Goal: Task Accomplishment & Management: Complete application form

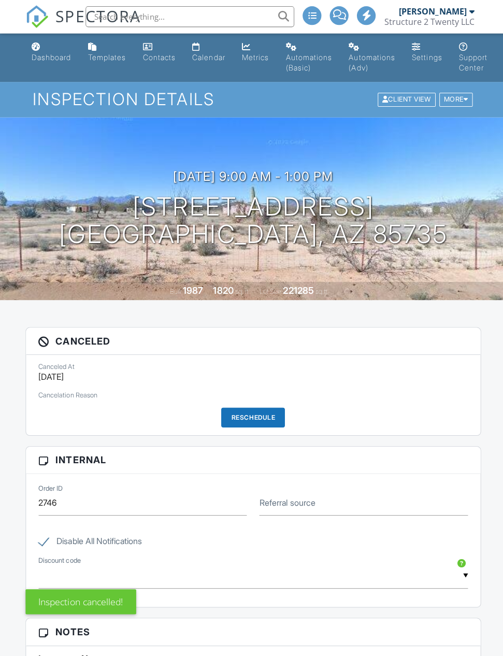
click at [464, 99] on div at bounding box center [463, 99] width 5 height 7
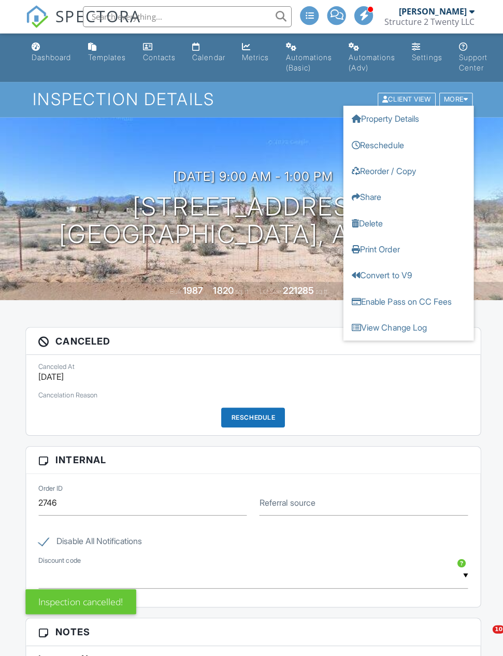
click at [385, 222] on link "Delete" at bounding box center [406, 222] width 130 height 26
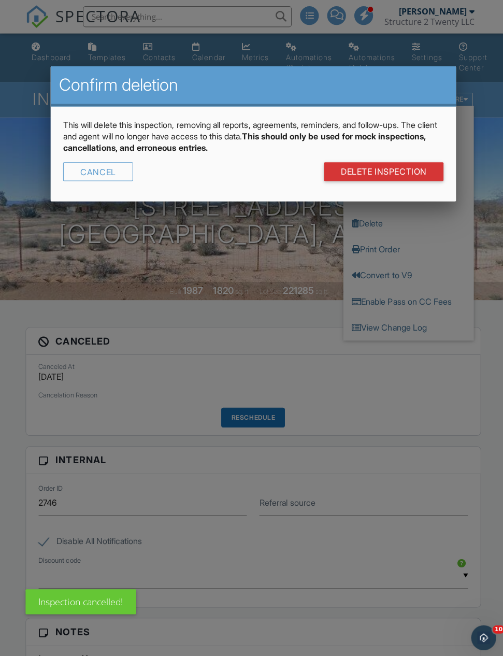
click at [404, 170] on link "DELETE Inspection" at bounding box center [381, 170] width 119 height 19
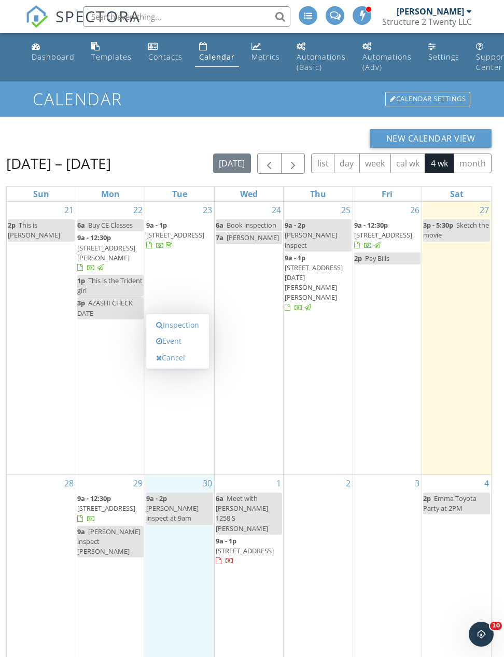
click at [194, 333] on link "Inspection" at bounding box center [177, 325] width 53 height 17
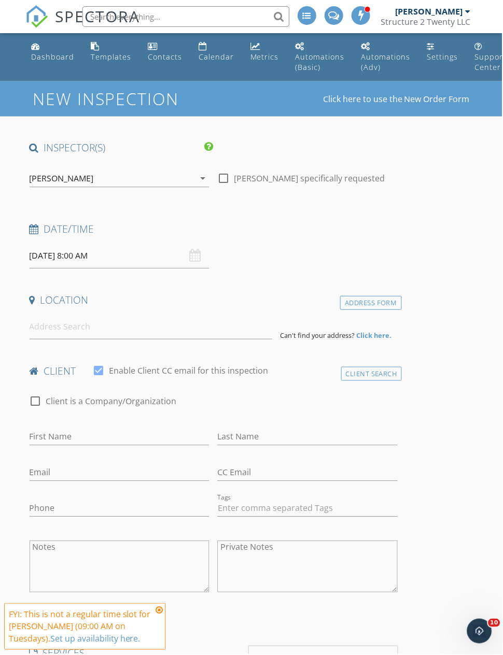
click at [225, 176] on div at bounding box center [224, 179] width 18 height 18
checkbox input "true"
click at [88, 255] on input "09/30/2025 8:00 AM" at bounding box center [120, 256] width 180 height 25
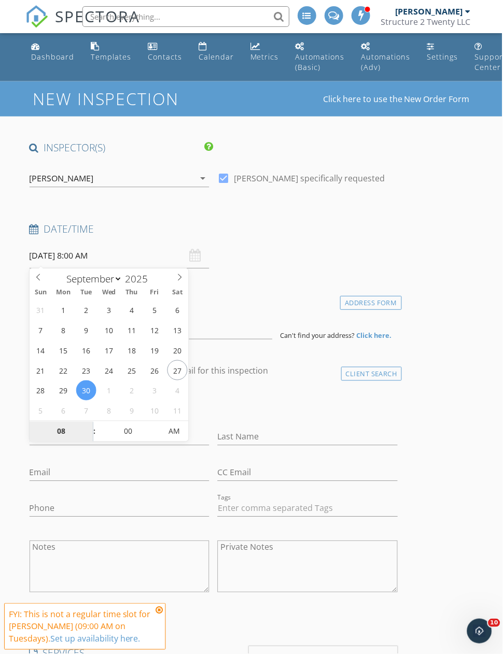
click at [64, 433] on input "08" at bounding box center [62, 432] width 64 height 21
type input "9"
type input "09/30/2025 9:00 AM"
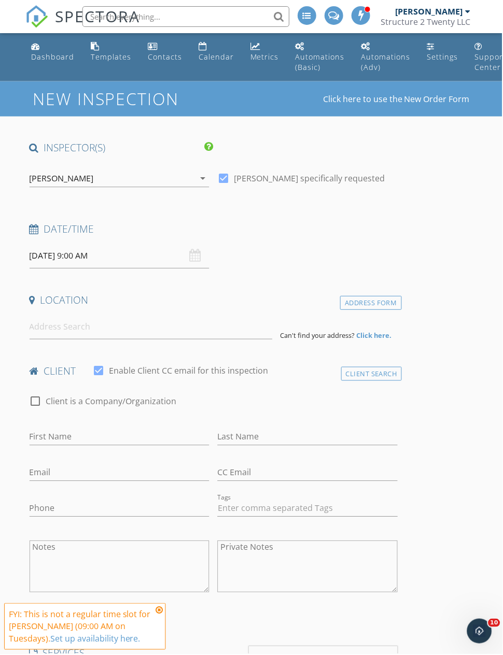
click at [133, 330] on input at bounding box center [151, 327] width 243 height 25
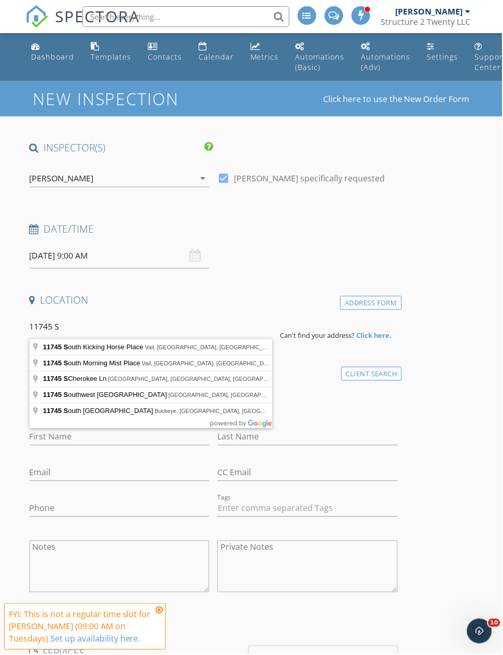
type input "11745 South Kicking Horse Place, Vail, AZ, USA"
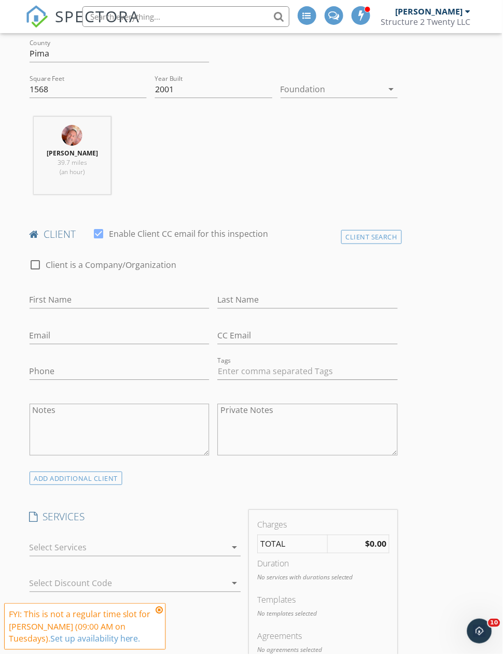
scroll to position [356, 0]
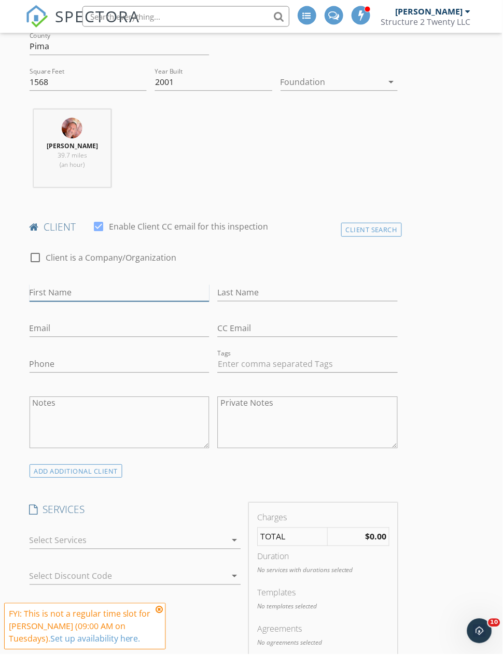
click at [129, 295] on input "First Name" at bounding box center [120, 293] width 180 height 17
type input "Michelle"
click at [283, 293] on input "Last Name" at bounding box center [308, 293] width 180 height 17
type input "Staniszewski"
click at [152, 330] on input "Email" at bounding box center [120, 329] width 180 height 17
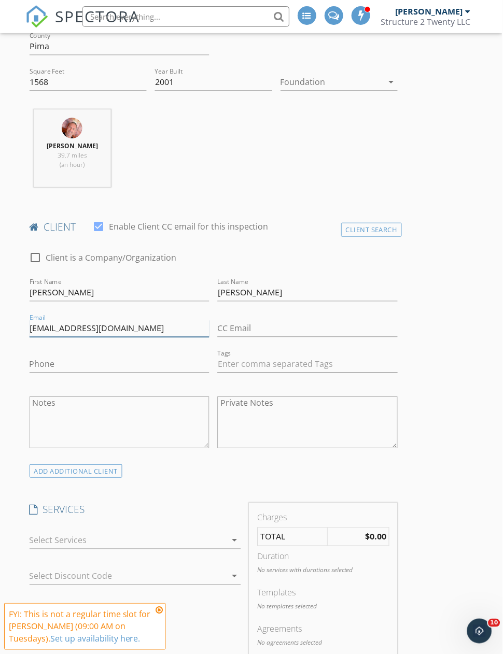
type input "Michellemarie2678@gmail.com"
click at [147, 365] on input "Phone" at bounding box center [120, 364] width 180 height 17
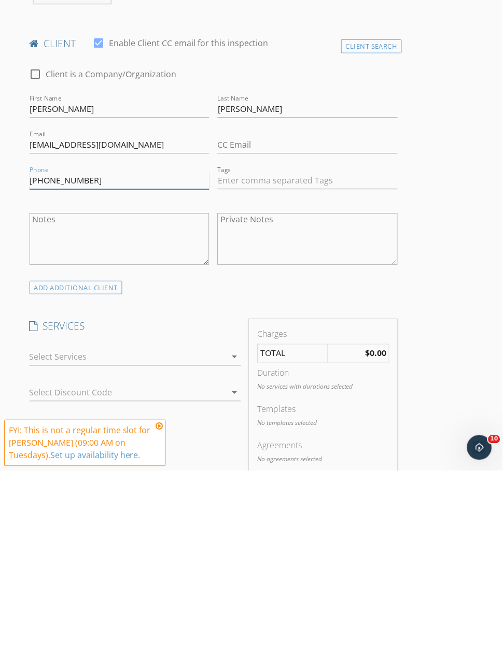
type input "928-308-3624"
click at [232, 535] on icon "arrow_drop_down" at bounding box center [235, 541] width 12 height 12
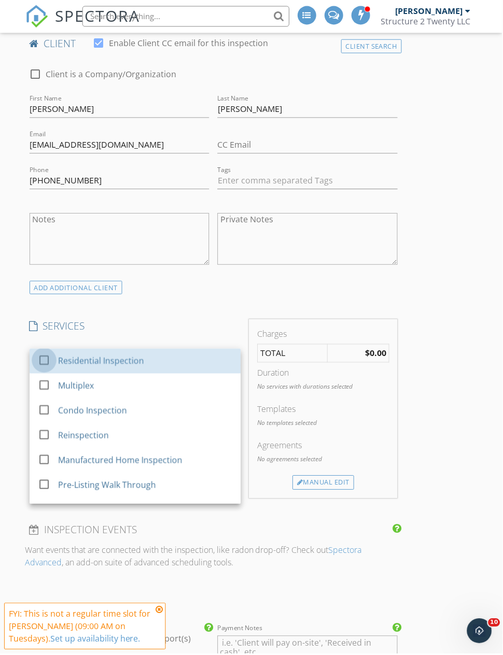
click at [49, 360] on div at bounding box center [44, 361] width 18 height 18
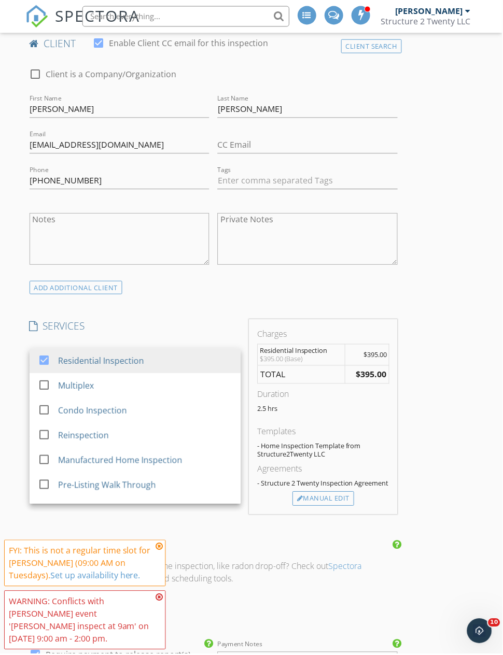
click at [467, 355] on div "INSPECTOR(S) check_box Ed Jesionka PRIMARY Ed Jesionka arrow_drop_down check_bo…" at bounding box center [251, 571] width 452 height 1938
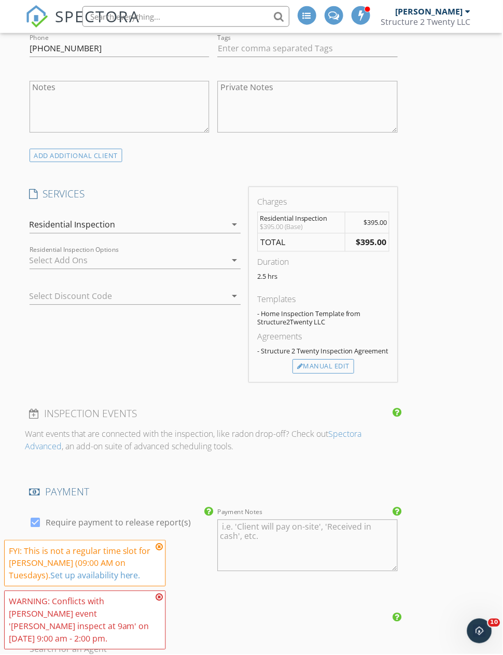
scroll to position [674, 0]
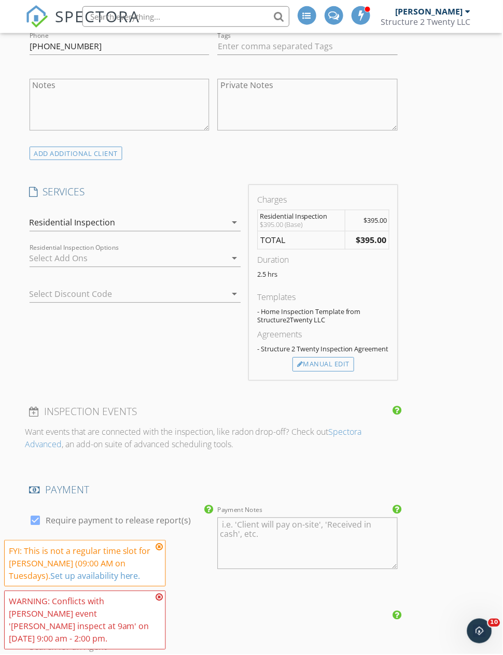
click at [227, 255] on div "arrow_drop_down" at bounding box center [233, 259] width 15 height 12
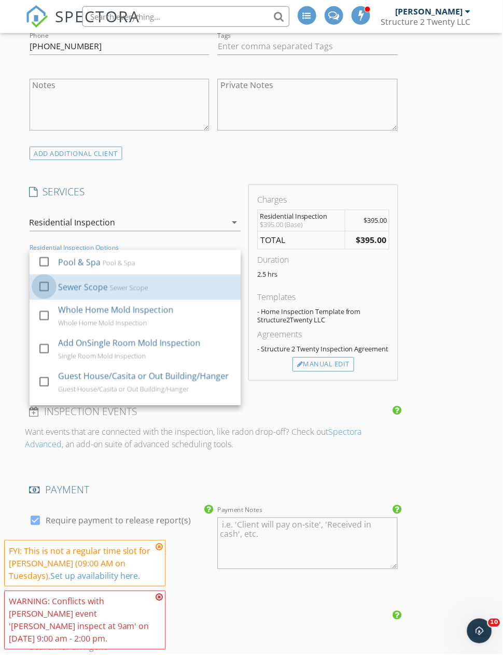
click at [51, 284] on div at bounding box center [44, 287] width 18 height 18
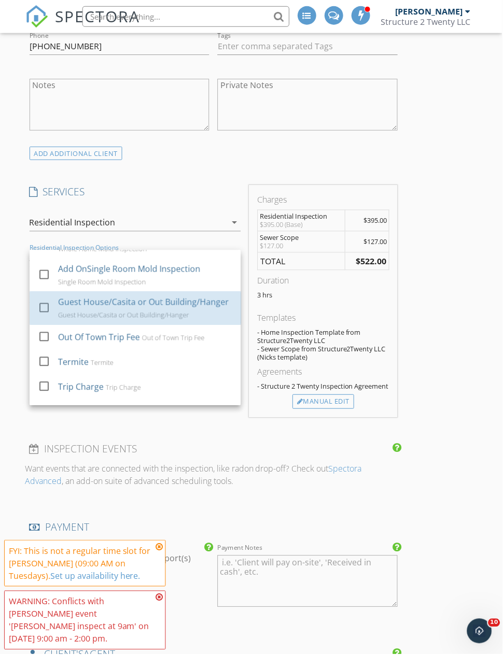
scroll to position [89, 0]
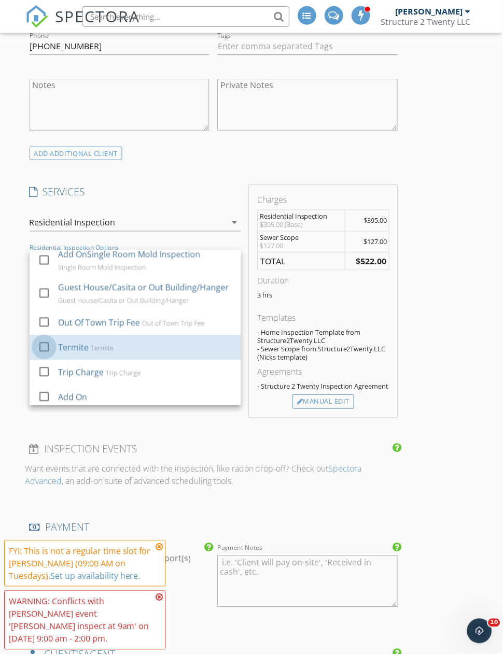
click at [45, 345] on div at bounding box center [44, 347] width 18 height 18
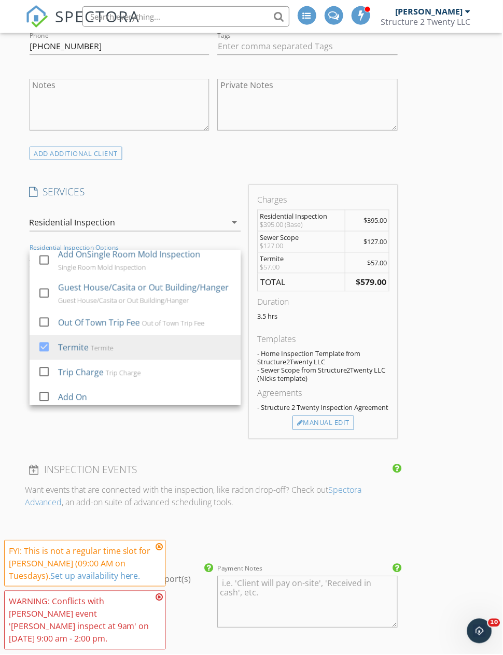
click at [462, 322] on div "INSPECTOR(S) check_box Ed Jesionka PRIMARY Ed Jesionka arrow_drop_down check_bo…" at bounding box center [251, 465] width 452 height 1997
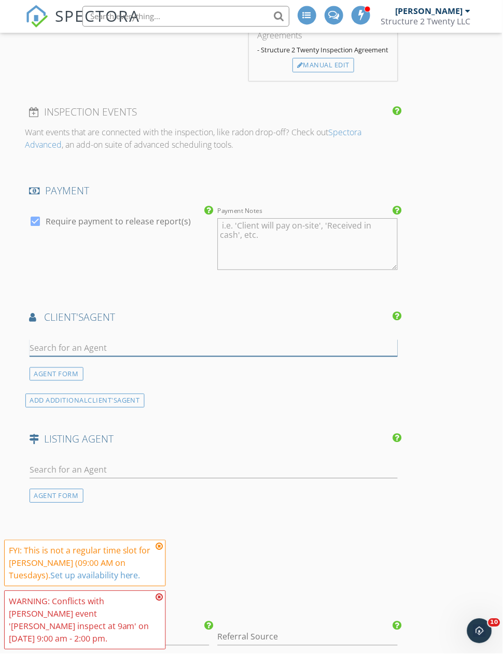
click at [246, 343] on input "text" at bounding box center [214, 348] width 369 height 17
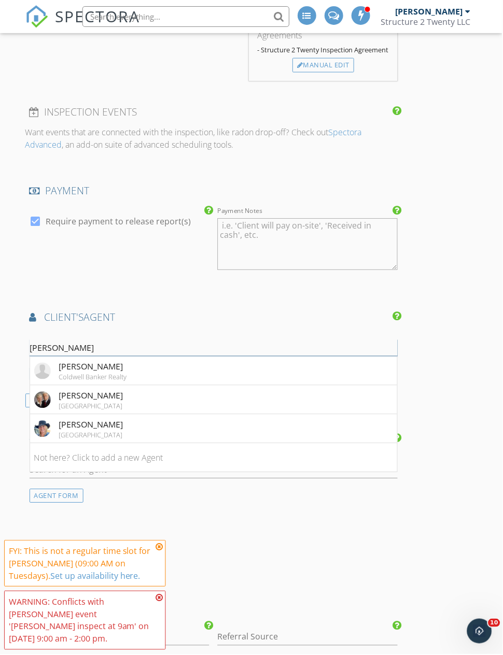
type input "Christina"
click at [196, 370] on li "Christina Esala Tierra Antigua" at bounding box center [214, 371] width 368 height 29
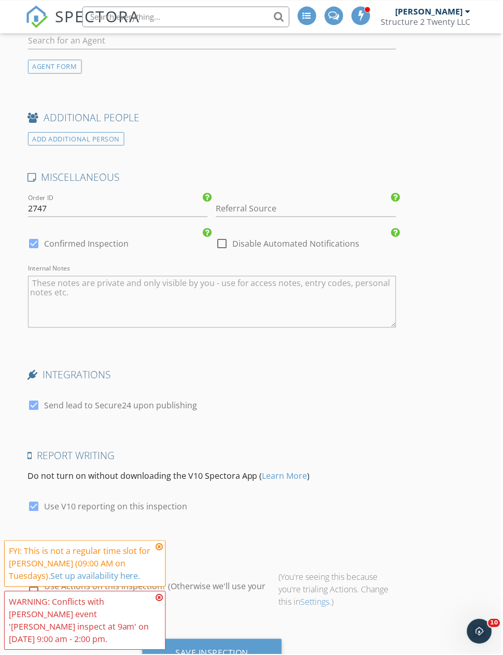
scroll to position [1660, 2]
click at [239, 648] on div "Save Inspection" at bounding box center [212, 653] width 73 height 10
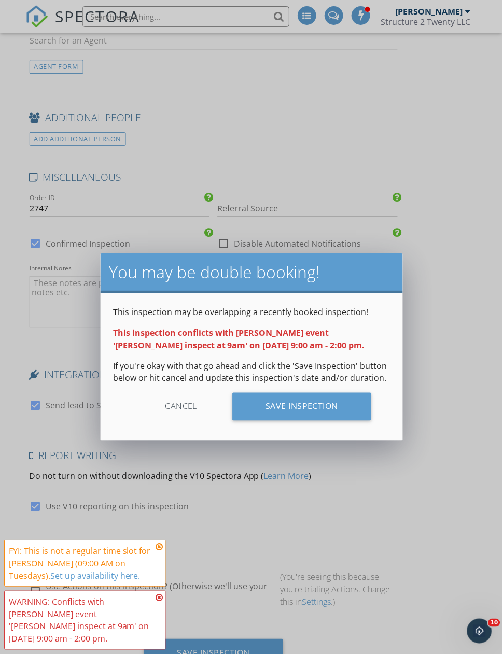
scroll to position [1660, 0]
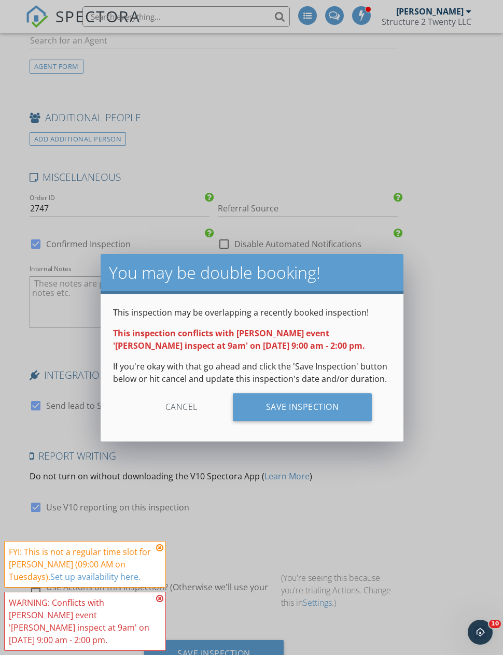
click at [319, 407] on div "Save Inspection" at bounding box center [302, 407] width 139 height 28
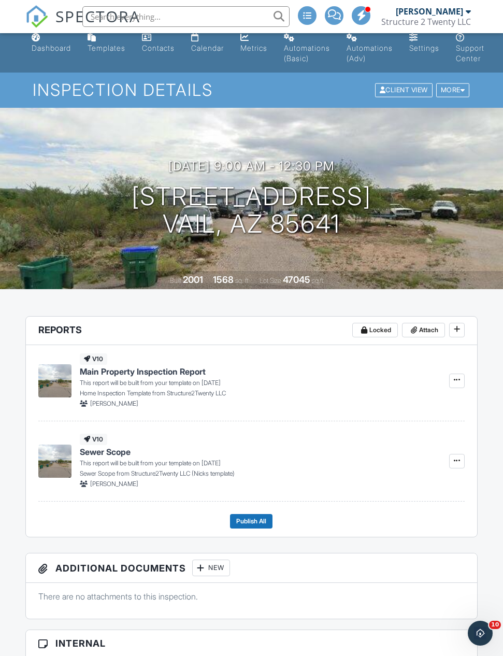
click at [218, 47] on div "Calendar" at bounding box center [207, 48] width 33 height 9
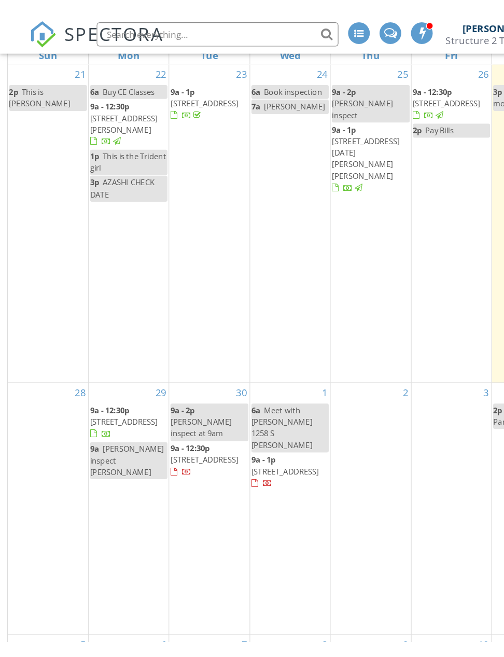
scroll to position [197, 0]
